Goal: Task Accomplishment & Management: Use online tool/utility

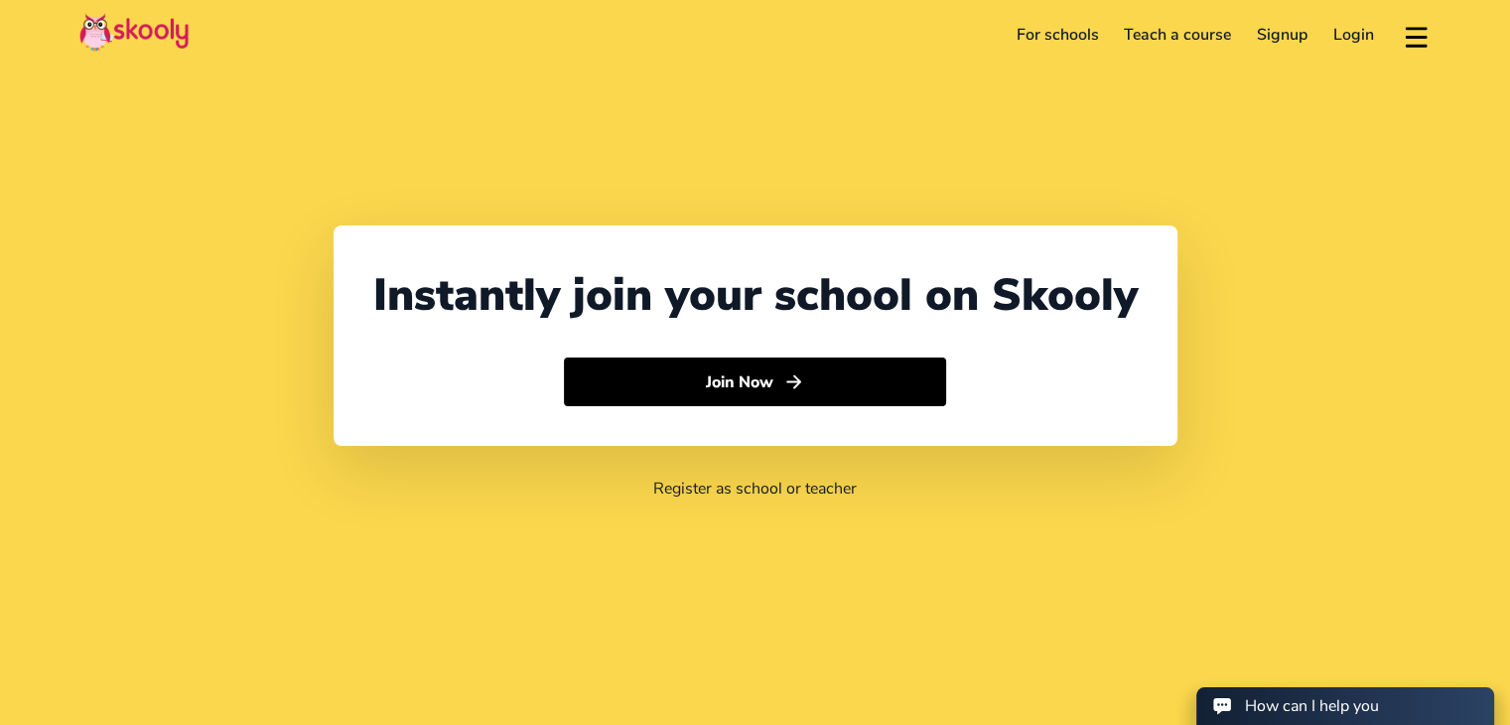
select select "91"
select select "[GEOGRAPHIC_DATA]"
select select "[GEOGRAPHIC_DATA]/[GEOGRAPHIC_DATA]"
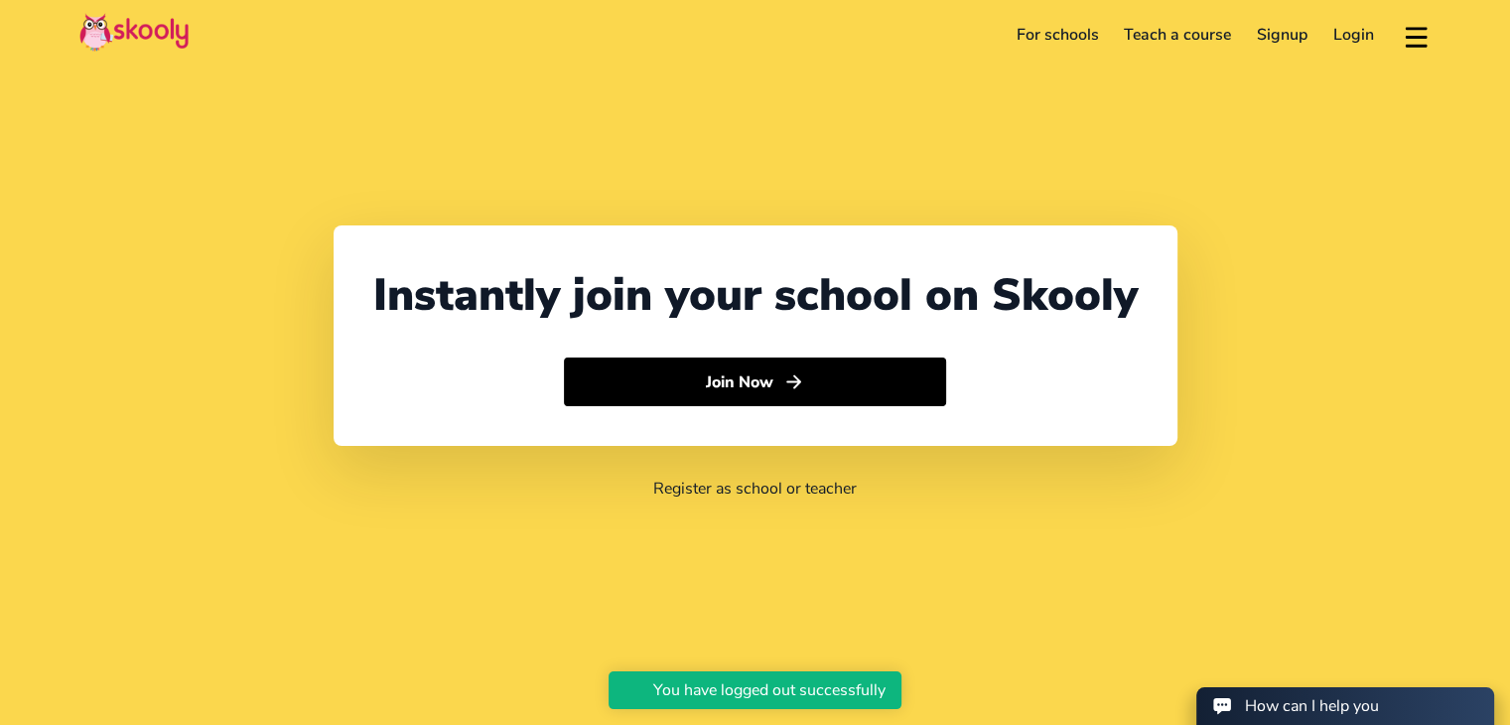
select select "91"
select select "[GEOGRAPHIC_DATA]"
select select "[GEOGRAPHIC_DATA]/[GEOGRAPHIC_DATA]"
